Goal: Book appointment/travel/reservation

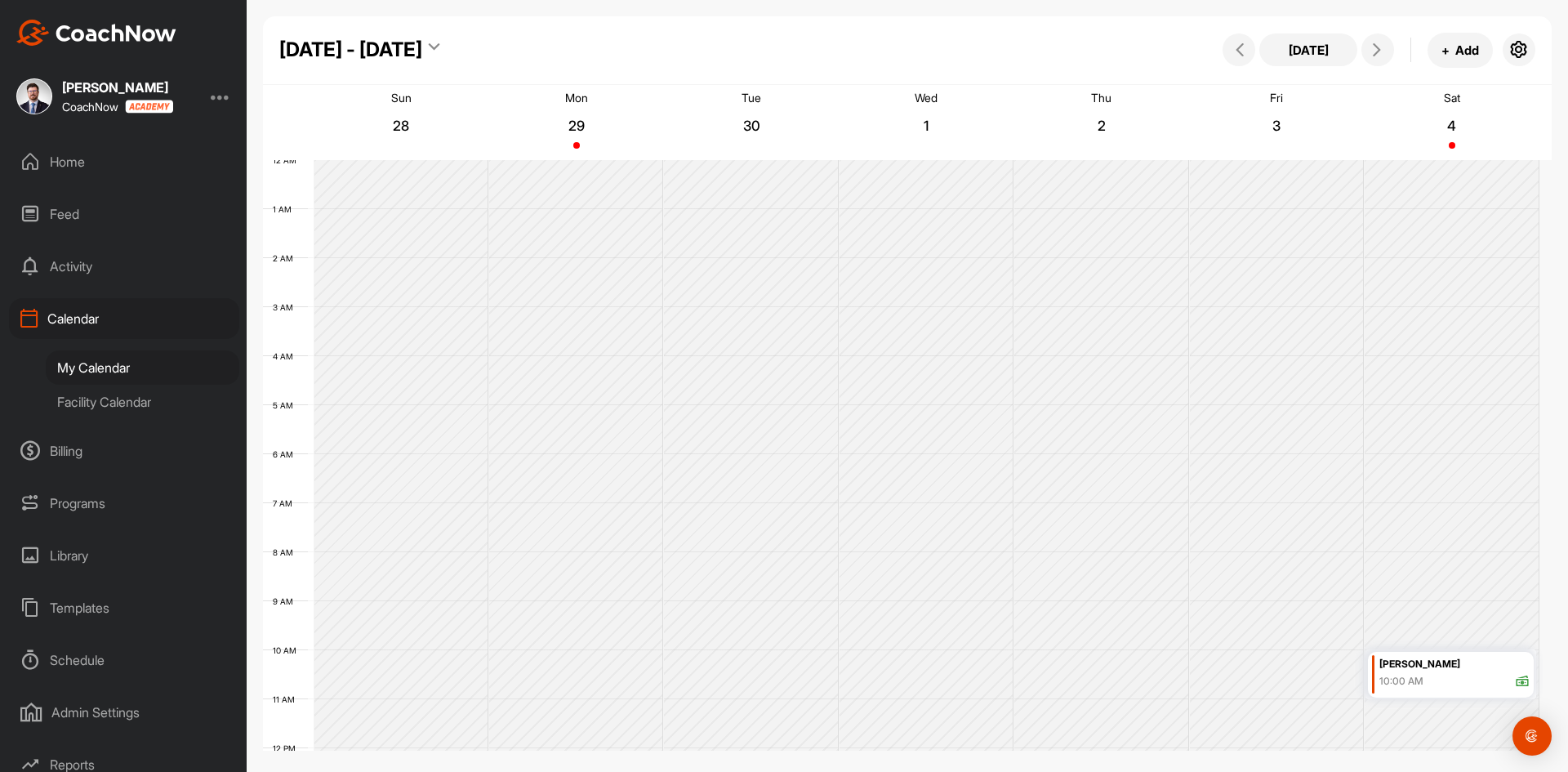
scroll to position [283, 0]
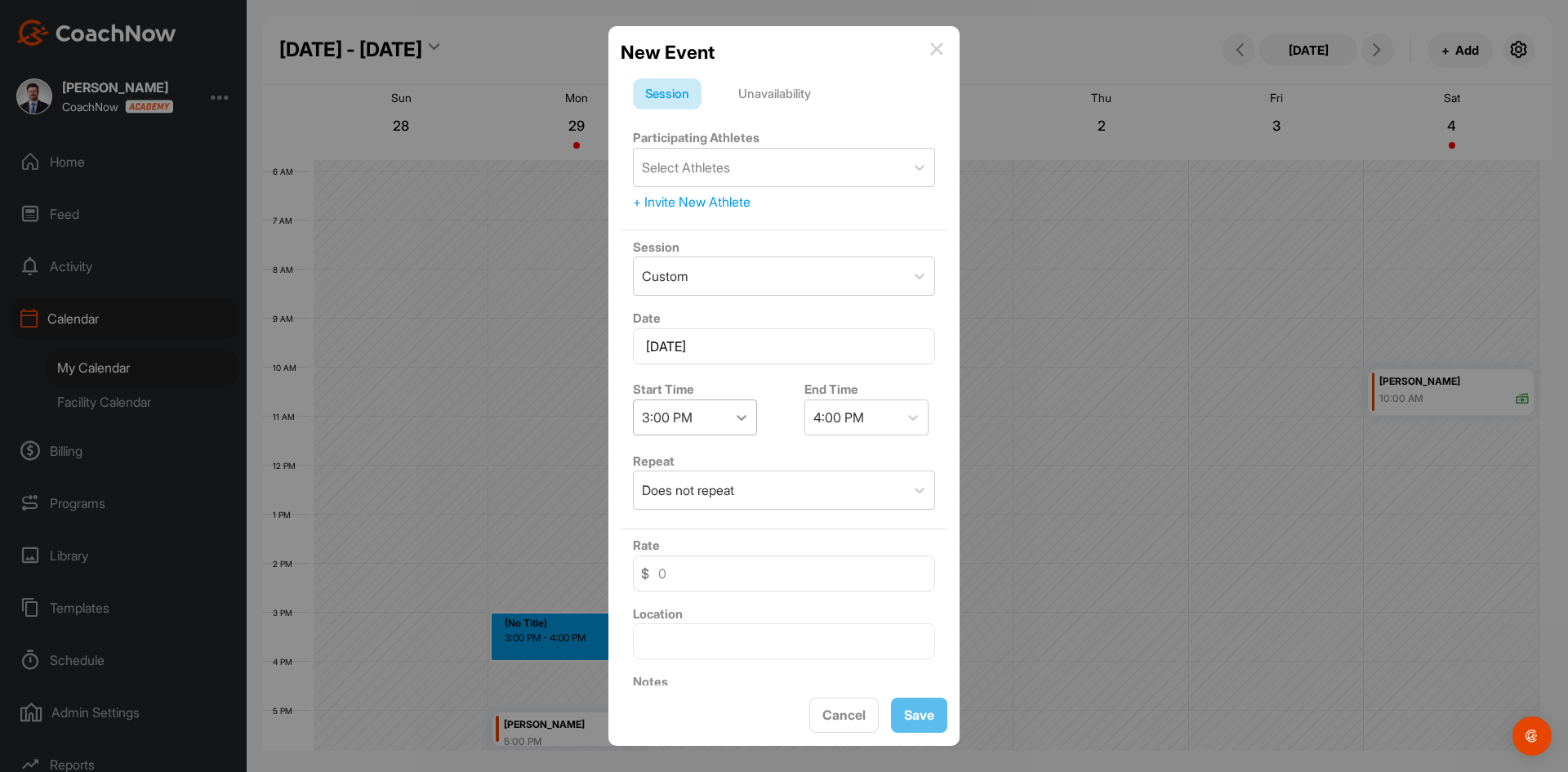
click at [744, 416] on icon at bounding box center [741, 417] width 16 height 16
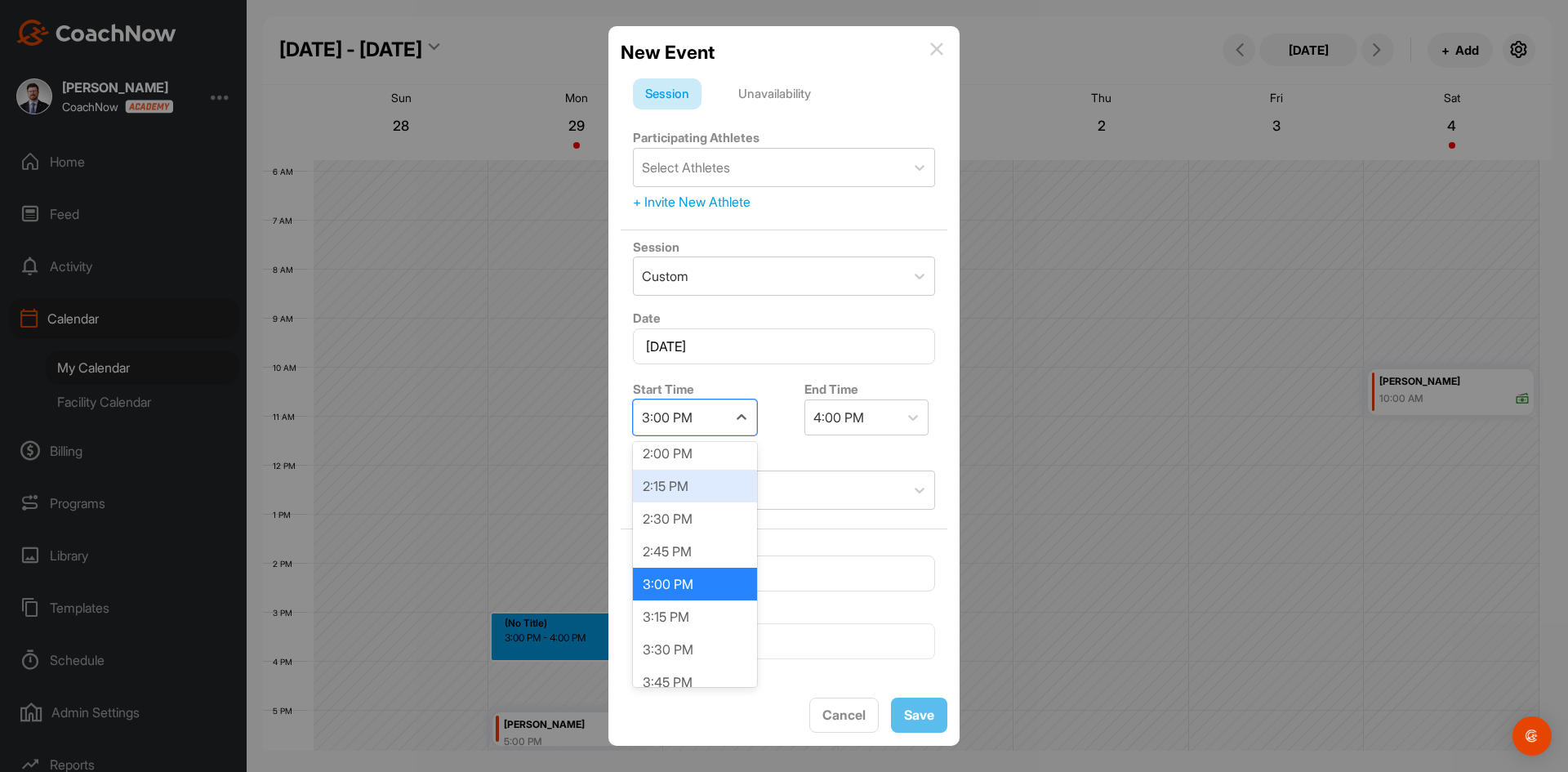
scroll to position [1844, 0]
click at [682, 629] on div "3:30 PM" at bounding box center [694, 644] width 124 height 32
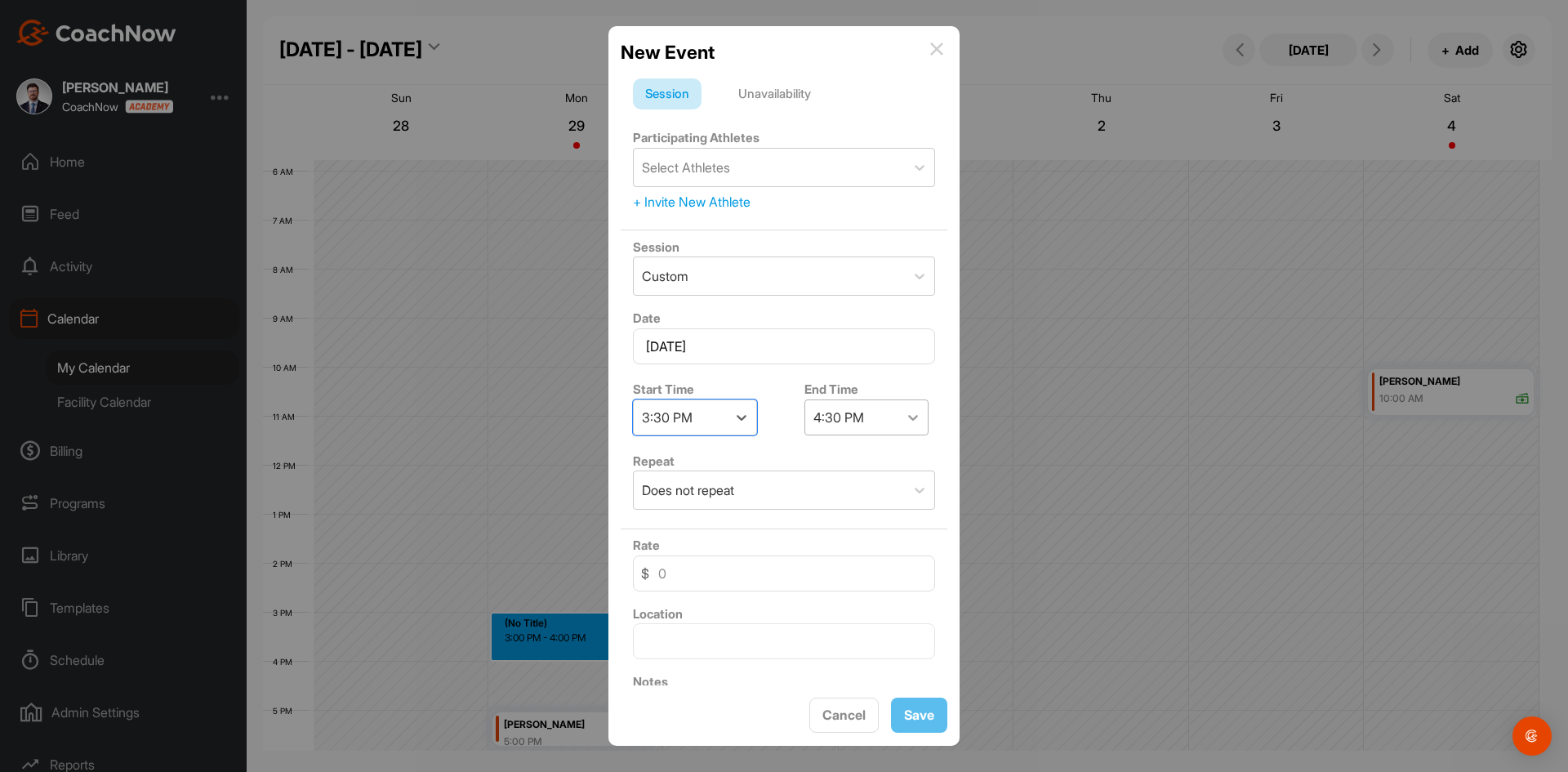
click at [905, 418] on icon at bounding box center [913, 417] width 16 height 16
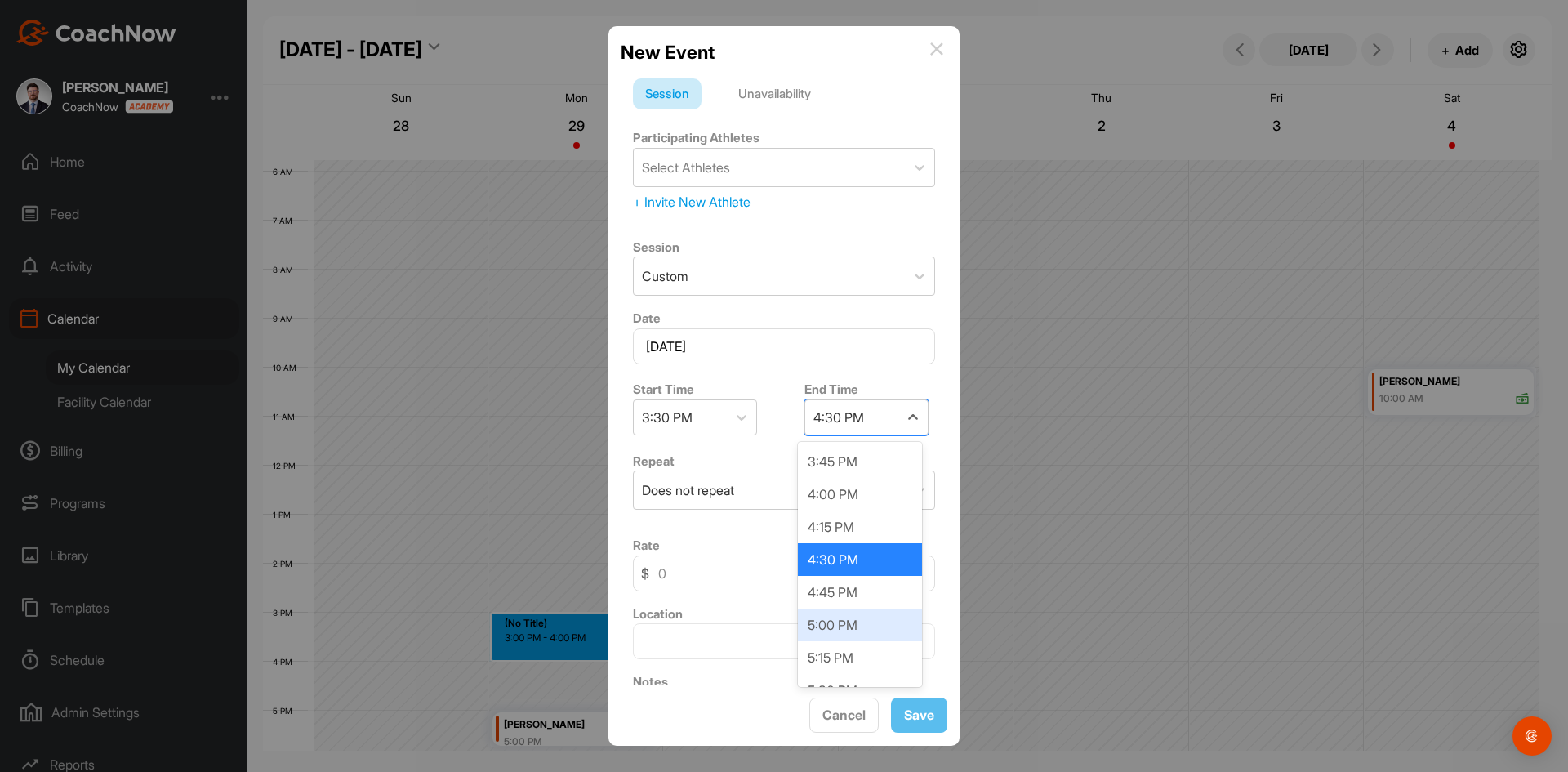
click at [835, 617] on div "5:00 PM" at bounding box center [859, 625] width 124 height 32
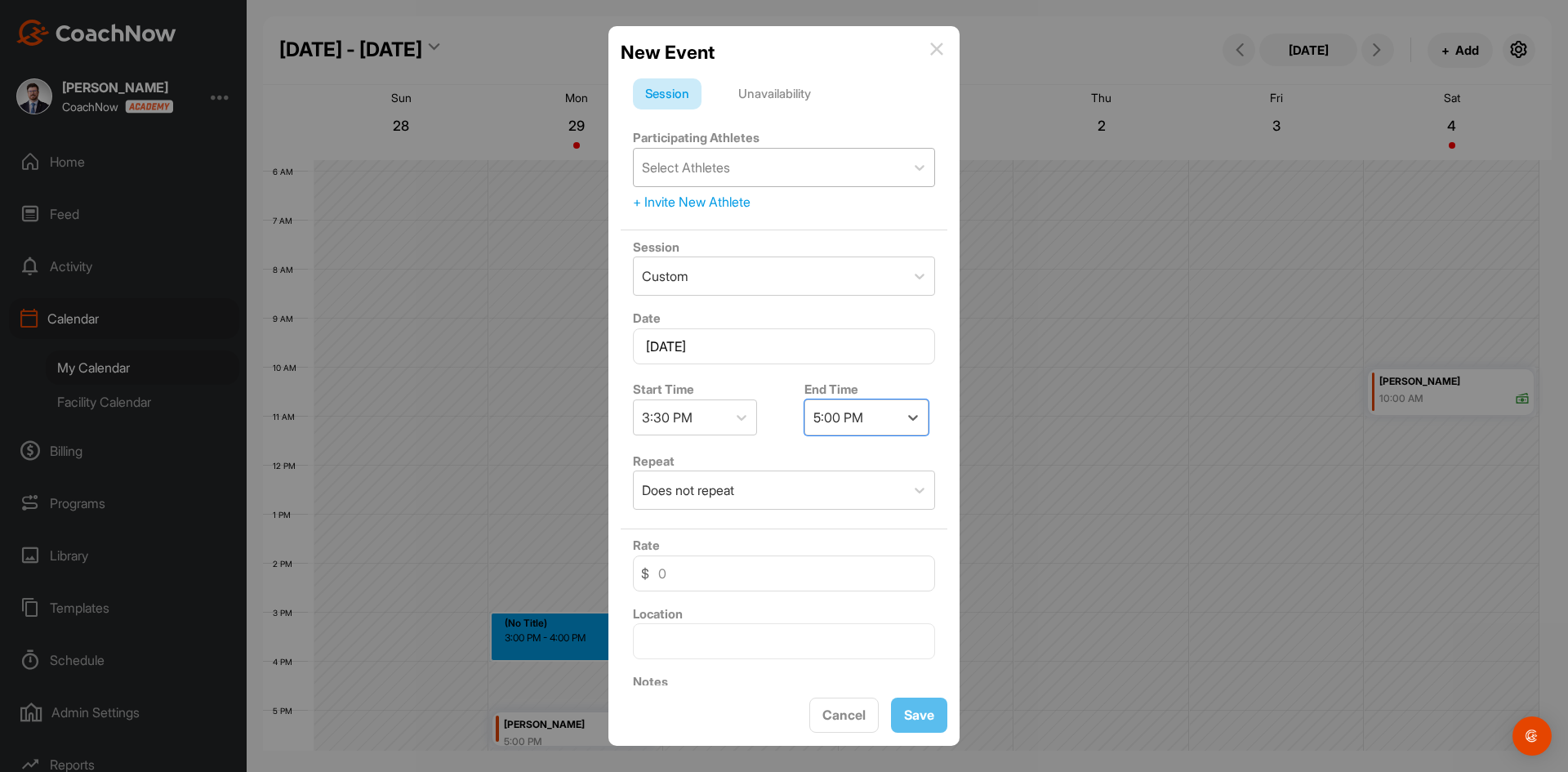
click at [741, 155] on div "Select Athletes" at bounding box center [769, 167] width 272 height 38
type input "grant"
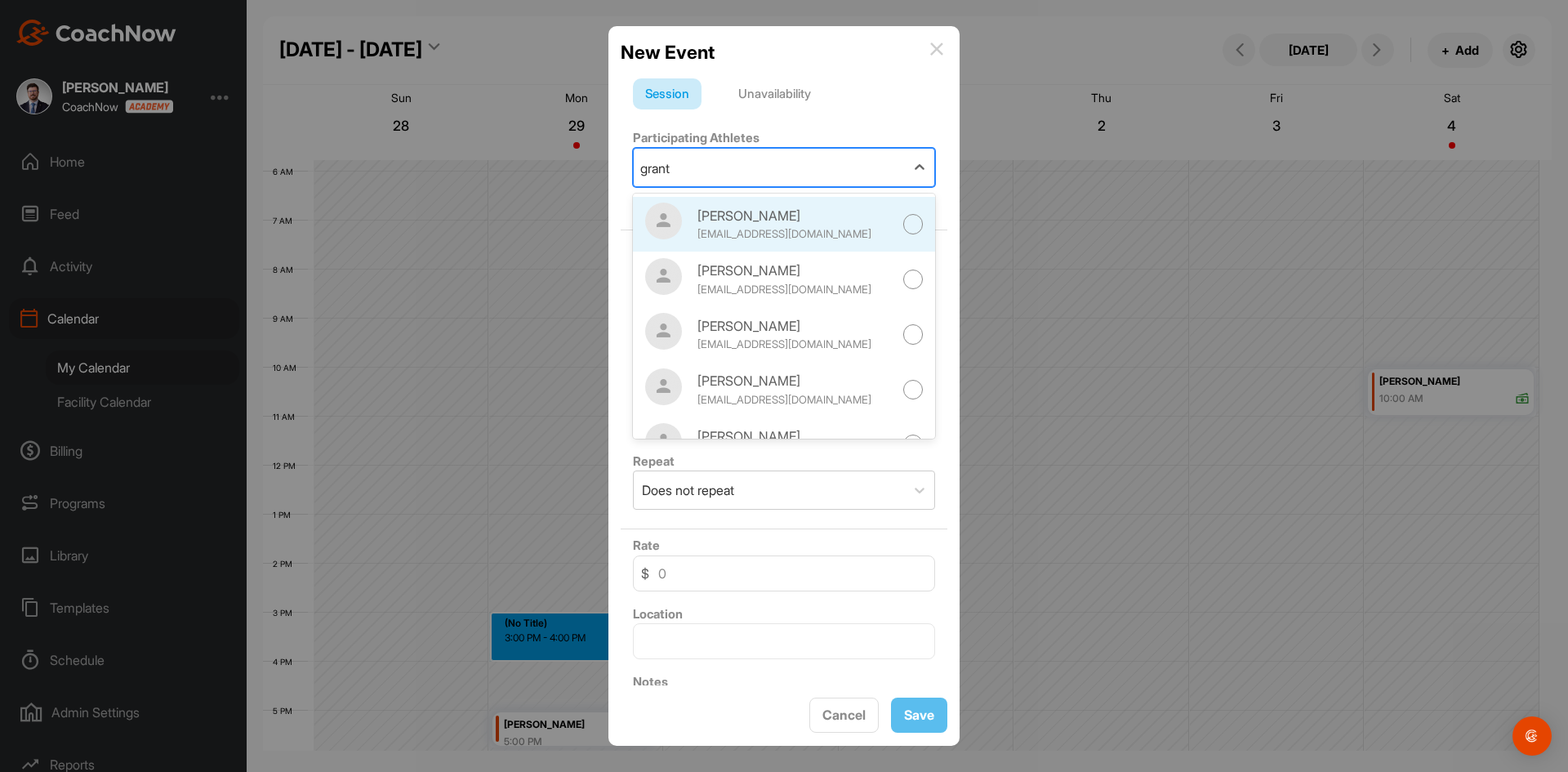
click at [801, 223] on div "[PERSON_NAME]" at bounding box center [796, 215] width 196 height 20
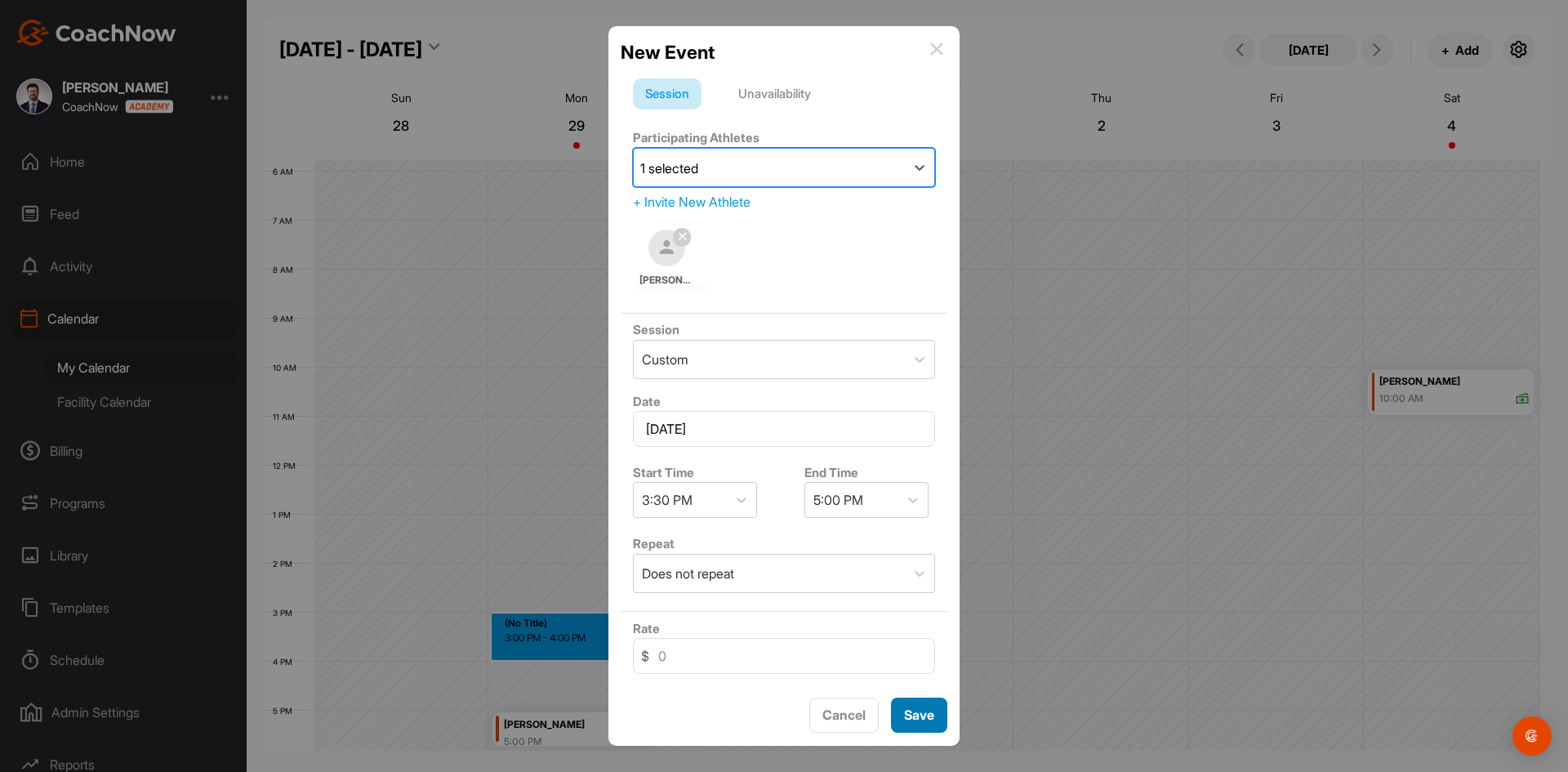
click at [931, 718] on span "Save" at bounding box center [919, 714] width 30 height 16
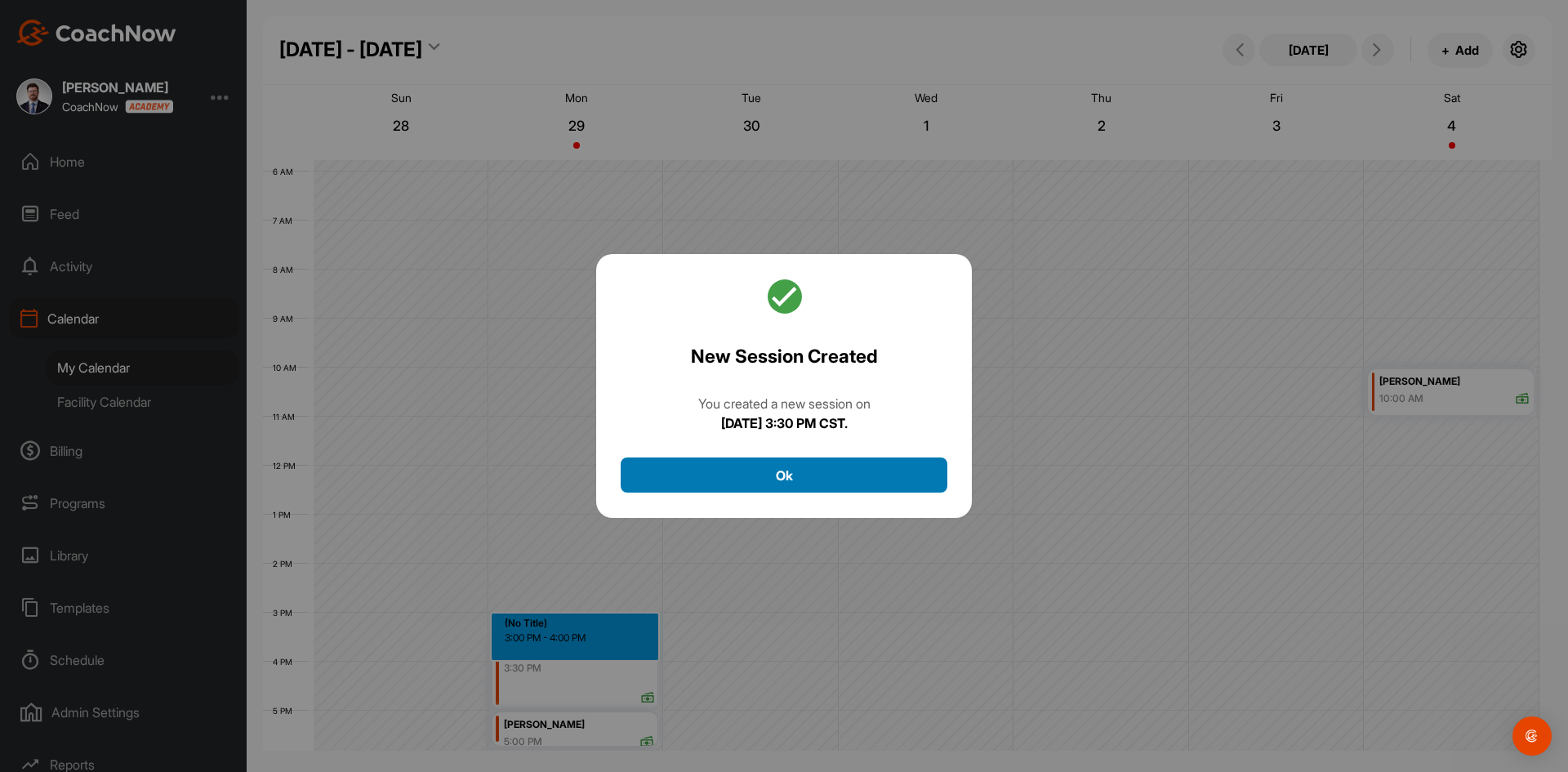
click at [849, 470] on button "Ok" at bounding box center [784, 475] width 327 height 35
